Goal: Task Accomplishment & Management: Use online tool/utility

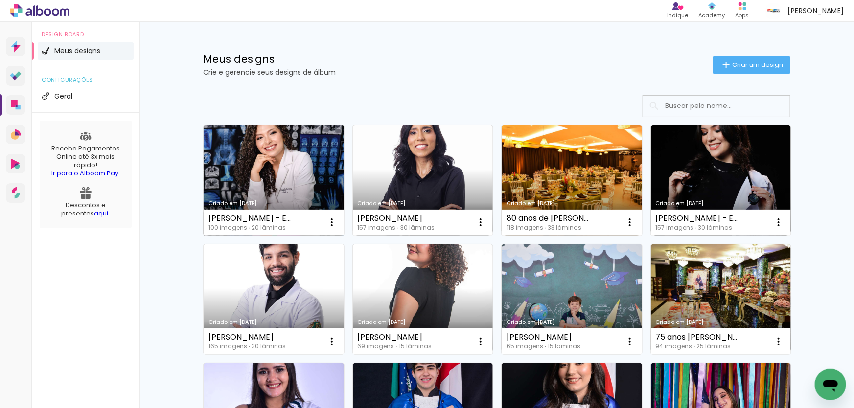
click at [294, 169] on link "Criado em [DATE]" at bounding box center [273, 180] width 140 height 111
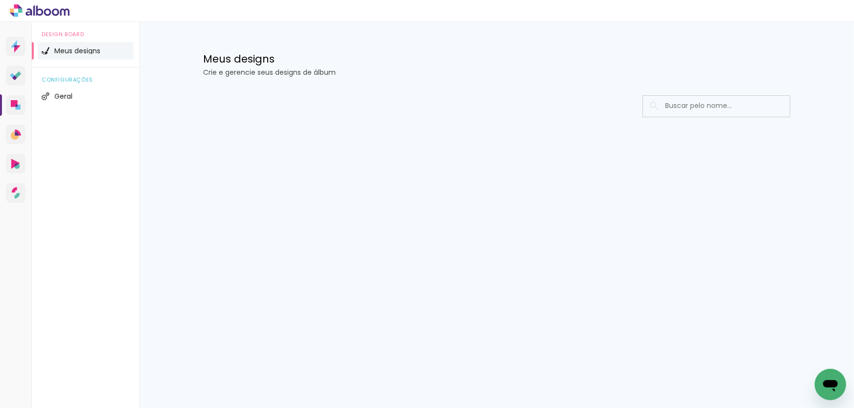
click at [448, 98] on div at bounding box center [496, 106] width 587 height 22
